Goal: Use online tool/utility: Utilize a website feature to perform a specific function

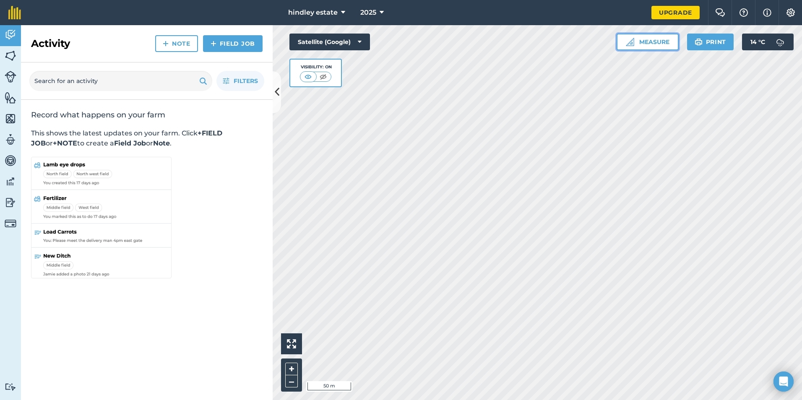
click at [641, 39] on button "Measure" at bounding box center [647, 42] width 62 height 17
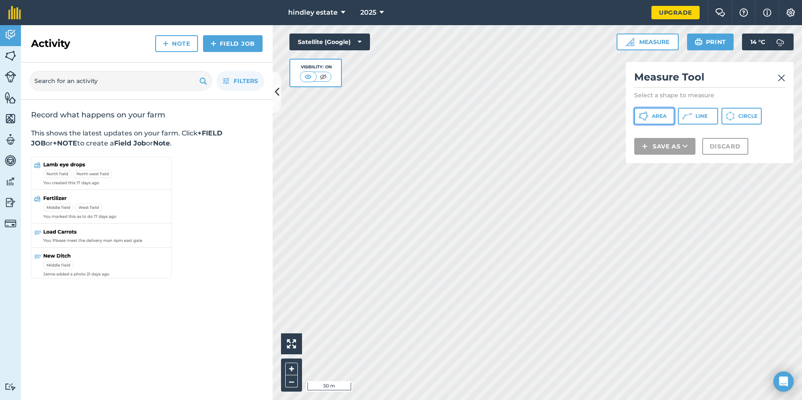
click at [665, 116] on span "Area" at bounding box center [659, 116] width 15 height 7
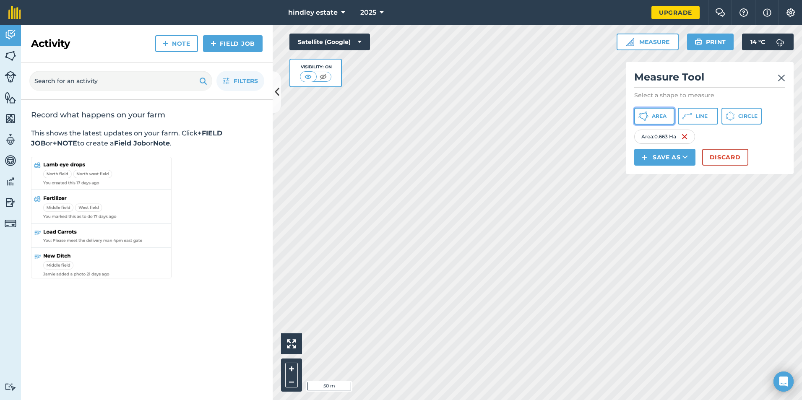
click at [654, 115] on span "Area" at bounding box center [659, 116] width 15 height 7
click at [646, 114] on icon at bounding box center [643, 116] width 10 height 10
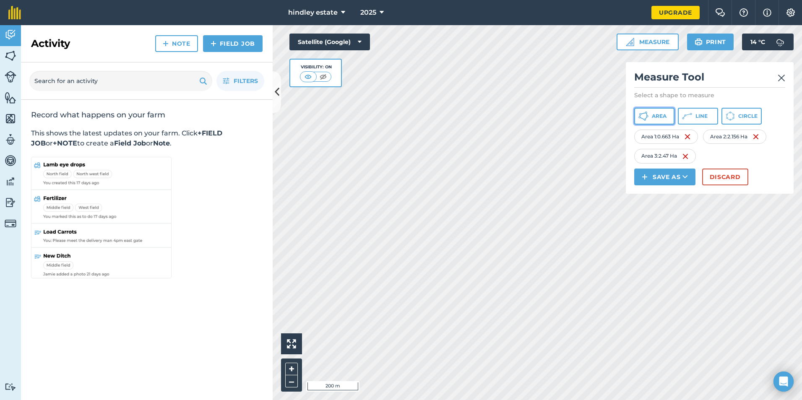
click at [656, 113] on span "Area" at bounding box center [659, 116] width 15 height 7
click at [781, 81] on img at bounding box center [781, 78] width 8 height 10
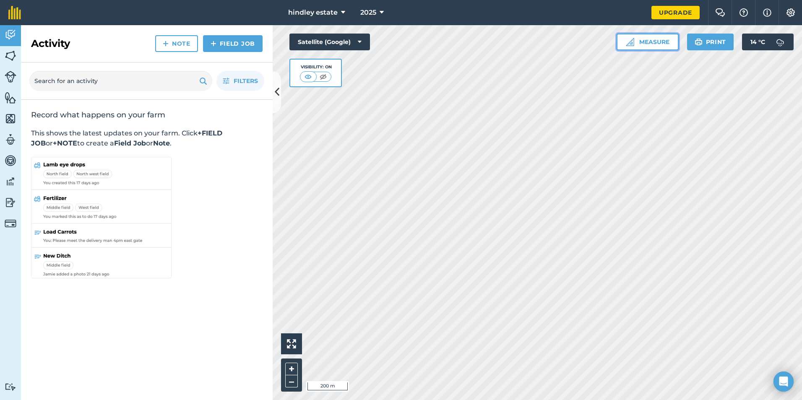
click at [645, 44] on button "Measure" at bounding box center [647, 42] width 62 height 17
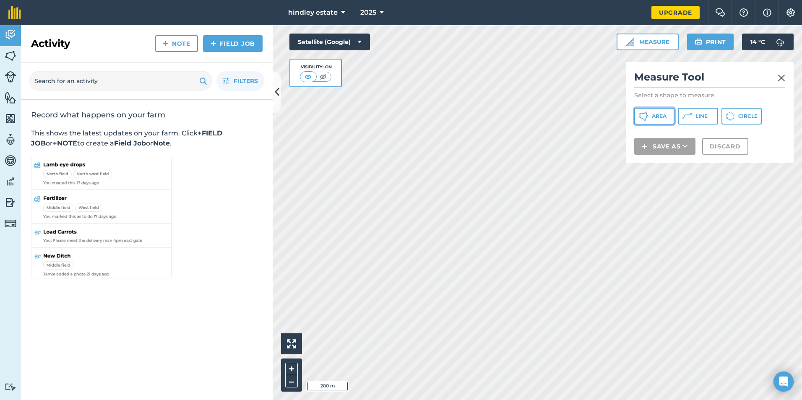
click at [646, 114] on icon at bounding box center [643, 116] width 10 height 10
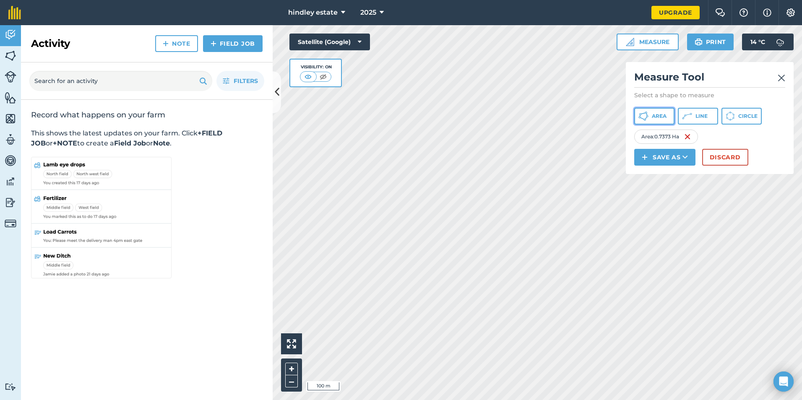
click at [653, 120] on button "Area" at bounding box center [654, 116] width 40 height 17
click at [650, 118] on button "Area" at bounding box center [654, 116] width 40 height 17
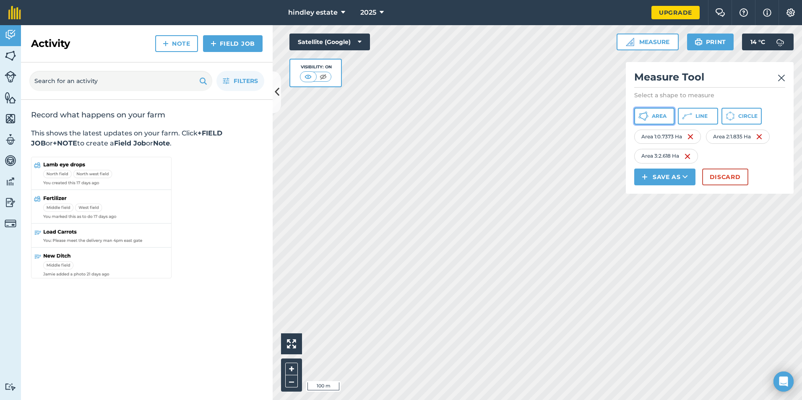
click at [660, 120] on button "Area" at bounding box center [654, 116] width 40 height 17
drag, startPoint x: 728, startPoint y: 72, endPoint x: 669, endPoint y: 86, distance: 60.4
click at [669, 86] on h2 "Measure Tool" at bounding box center [709, 78] width 151 height 17
drag, startPoint x: 760, startPoint y: 176, endPoint x: 751, endPoint y: 190, distance: 17.1
click at [751, 190] on div "Measure Tool Select a shape to measure Area Line Circle Area 1 : 0.7373 Ha Area…" at bounding box center [710, 128] width 168 height 132
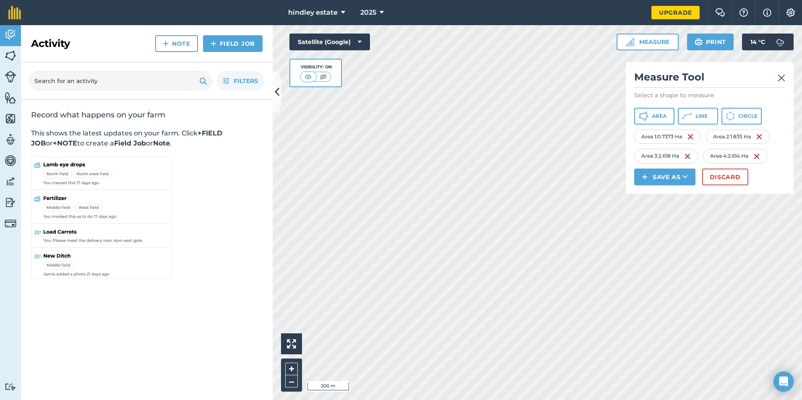
click at [779, 77] on img at bounding box center [781, 78] width 8 height 10
